Goal: Transaction & Acquisition: Download file/media

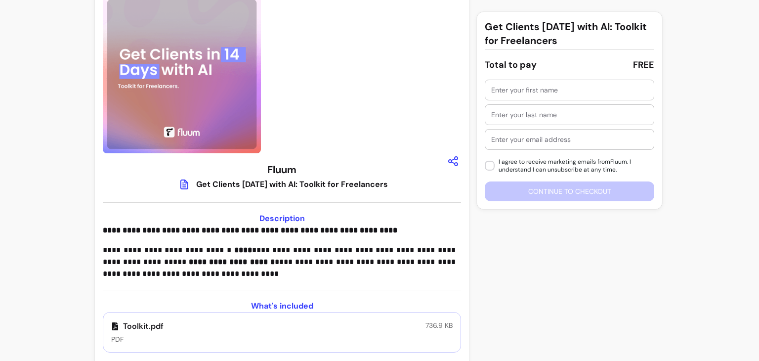
scroll to position [38, 0]
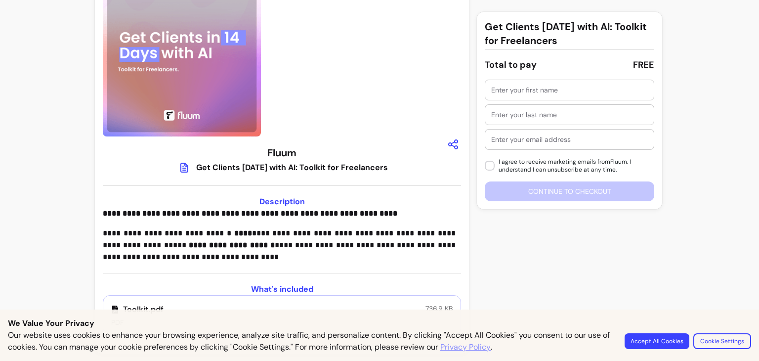
click at [664, 342] on button "Accept All Cookies" at bounding box center [657, 341] width 65 height 16
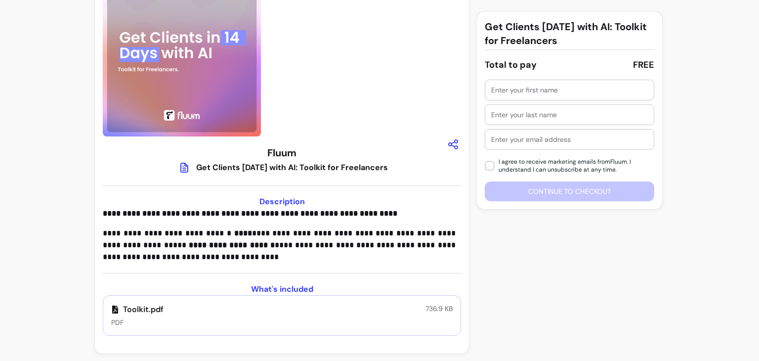
click at [236, 74] on img at bounding box center [182, 57] width 158 height 158
click at [235, 167] on div "Get Clients [DATE] with AI: Toolkit for Freelancers" at bounding box center [292, 168] width 192 height 12
click at [279, 200] on h3 "Description" at bounding box center [282, 202] width 358 height 12
click at [275, 287] on h3 "What's included" at bounding box center [282, 289] width 358 height 12
drag, startPoint x: 151, startPoint y: 306, endPoint x: 143, endPoint y: 308, distance: 8.2
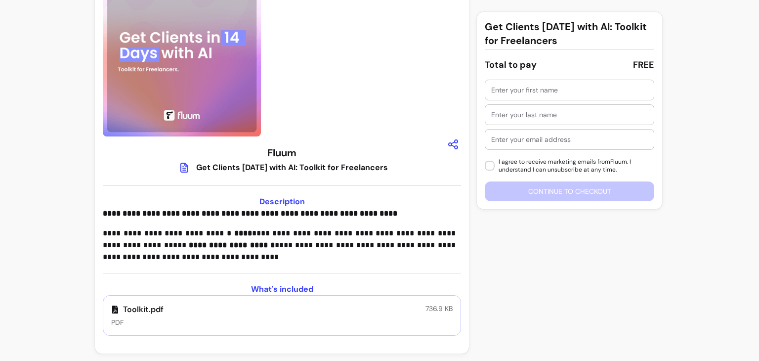
click at [150, 307] on p "Toolkit.pdf" at bounding box center [137, 310] width 52 height 12
click at [118, 324] on p "PDF" at bounding box center [137, 322] width 52 height 10
click at [118, 323] on p "PDF" at bounding box center [137, 322] width 52 height 10
click at [231, 310] on div "Toolkit.pdf PDF 736.9 KB" at bounding box center [282, 315] width 358 height 41
click at [265, 280] on div "What's included Toolkit.pdf PDF 736.9 KB" at bounding box center [282, 304] width 358 height 63
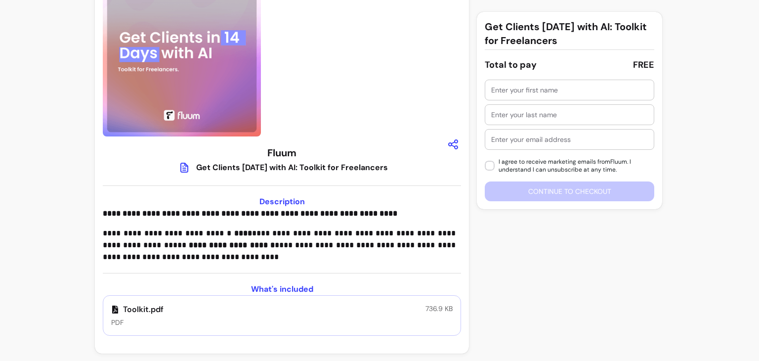
click at [261, 292] on h3 "What's included" at bounding box center [282, 289] width 358 height 12
drag, startPoint x: 143, startPoint y: 305, endPoint x: 130, endPoint y: 306, distance: 12.9
click at [142, 305] on p "Toolkit.pdf" at bounding box center [137, 310] width 52 height 12
click at [120, 311] on p "Toolkit.pdf" at bounding box center [137, 310] width 52 height 12
click at [116, 323] on p "PDF" at bounding box center [137, 322] width 52 height 10
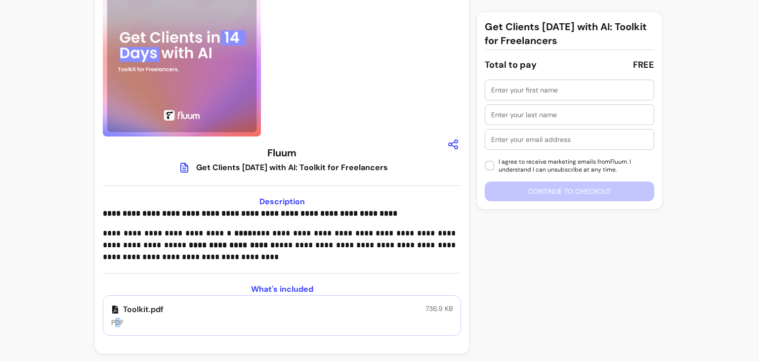
click at [114, 324] on p "PDF" at bounding box center [137, 322] width 52 height 10
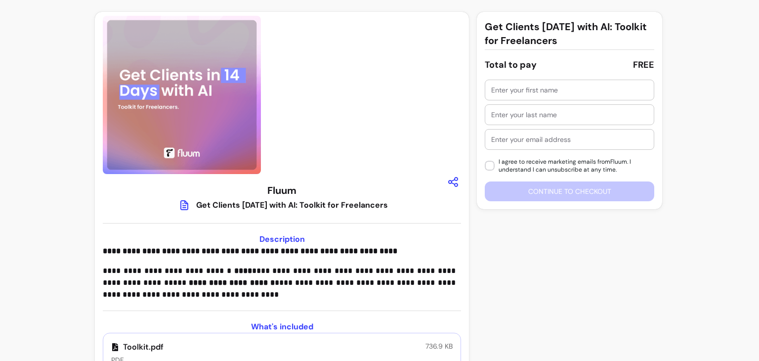
click at [190, 119] on img at bounding box center [182, 95] width 158 height 158
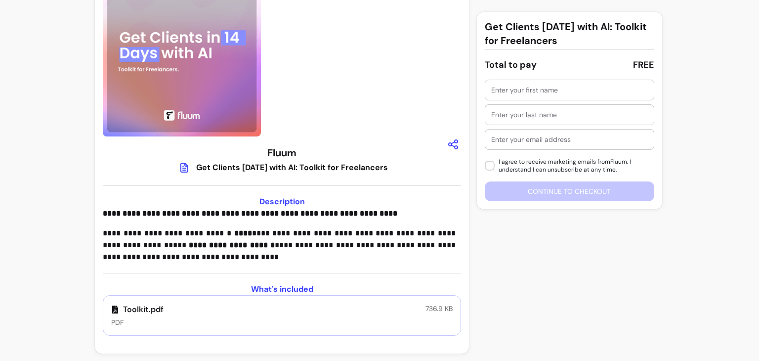
click at [136, 311] on p "Toolkit.pdf" at bounding box center [137, 310] width 52 height 12
click at [193, 84] on img at bounding box center [182, 57] width 158 height 158
click at [270, 170] on div "Get Clients [DATE] with AI: Toolkit for Freelancers" at bounding box center [292, 168] width 192 height 12
